Goal: Transaction & Acquisition: Register for event/course

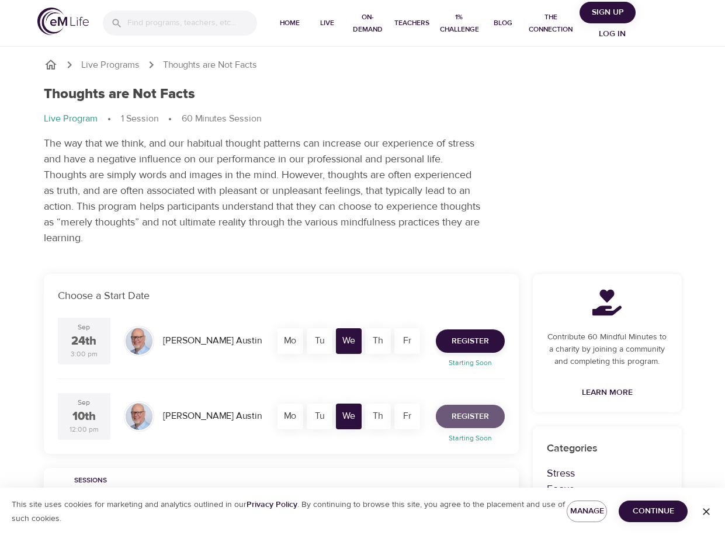
click at [475, 419] on span "Register" at bounding box center [469, 416] width 37 height 15
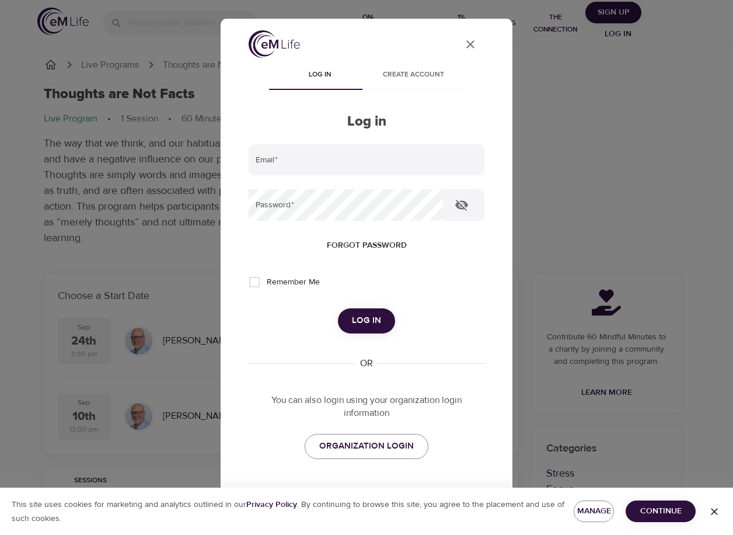
type input "[PERSON_NAME][EMAIL_ADDRESS][DOMAIN_NAME]"
click at [366, 326] on span "Log in" at bounding box center [366, 320] width 29 height 15
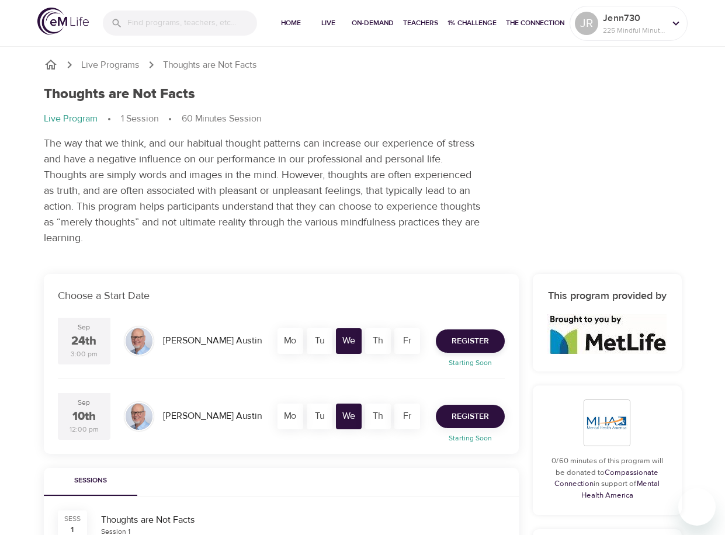
click at [474, 409] on span "Register" at bounding box center [469, 416] width 37 height 15
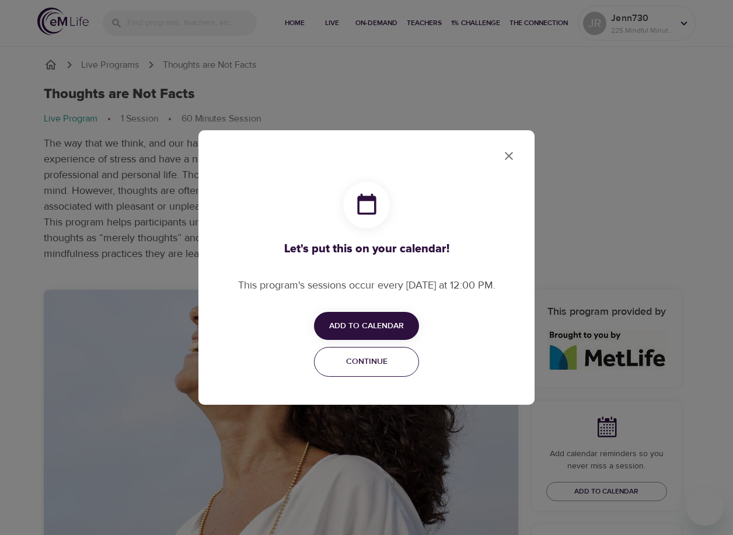
checkbox input "true"
click at [384, 333] on span "Add to Calendar" at bounding box center [366, 326] width 75 height 15
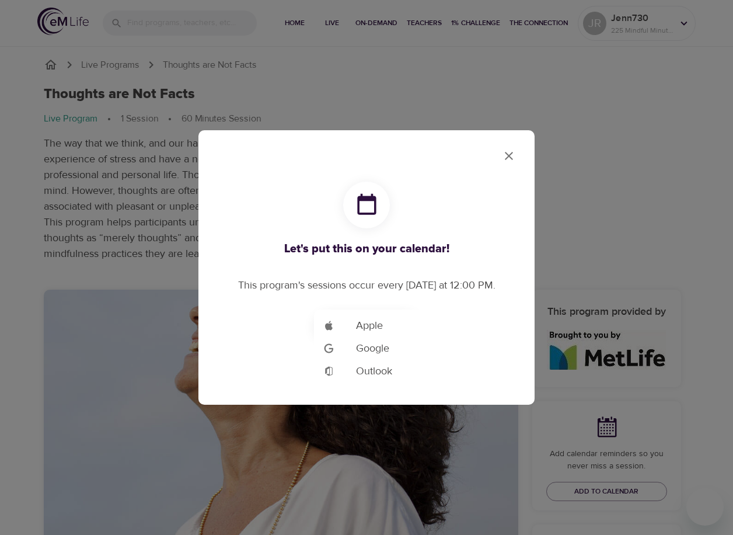
click at [371, 372] on span "Outlook" at bounding box center [374, 371] width 36 height 16
click at [503, 151] on div at bounding box center [366, 267] width 733 height 535
click at [513, 158] on icon "close" at bounding box center [509, 156] width 14 height 14
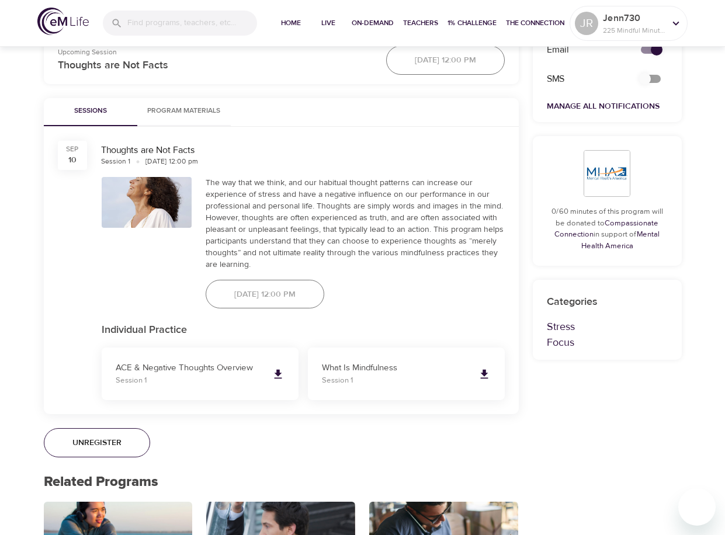
scroll to position [526, 0]
click at [102, 439] on span "Unregister" at bounding box center [96, 442] width 49 height 15
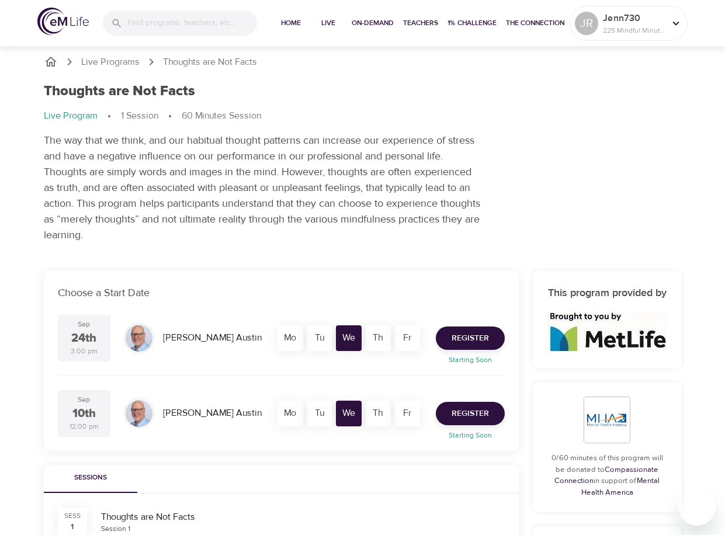
scroll to position [0, 0]
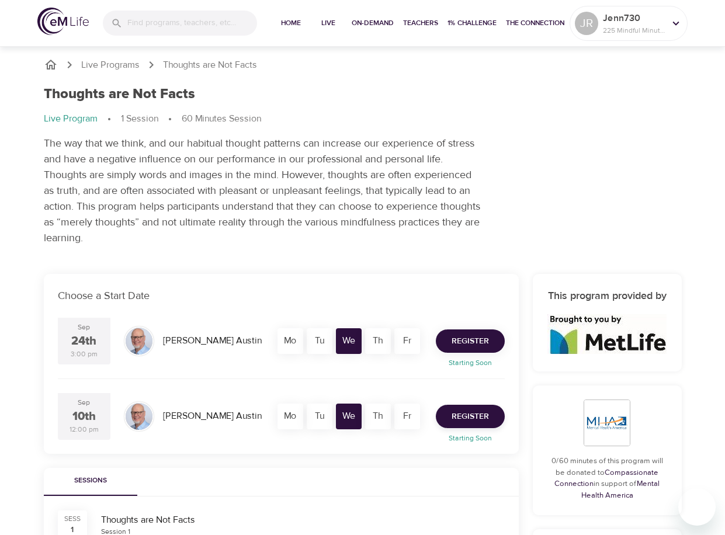
click at [462, 336] on span "Register" at bounding box center [469, 341] width 37 height 15
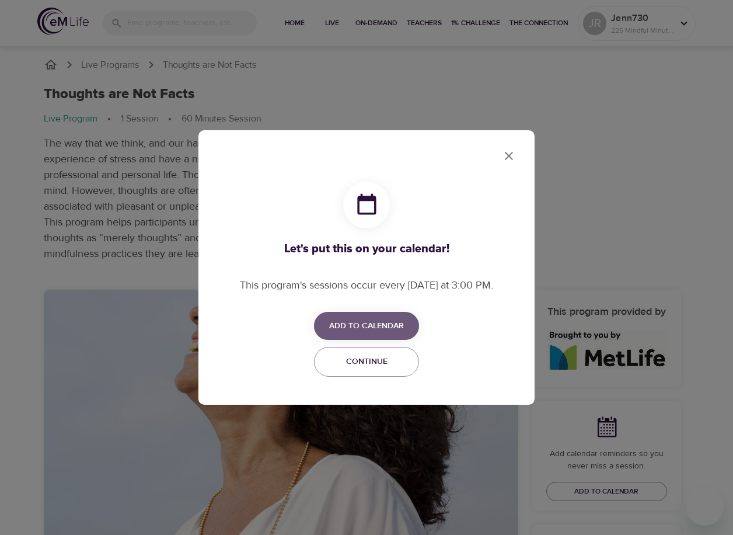
click at [382, 329] on span "Add to Calendar" at bounding box center [366, 326] width 75 height 15
click at [363, 378] on span "Outlook" at bounding box center [374, 371] width 36 height 16
click at [577, 146] on div at bounding box center [366, 267] width 733 height 535
click at [506, 153] on icon "close" at bounding box center [509, 156] width 8 height 8
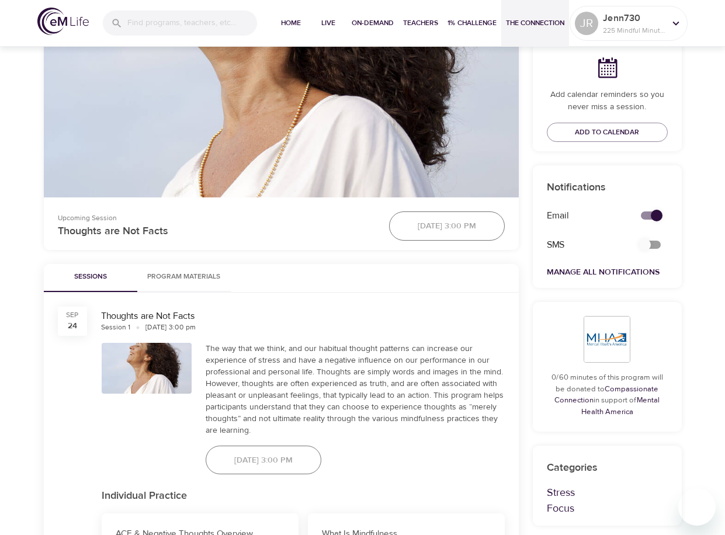
scroll to position [350, 0]
